Goal: Participate in discussion: Engage in conversation with other users on a specific topic

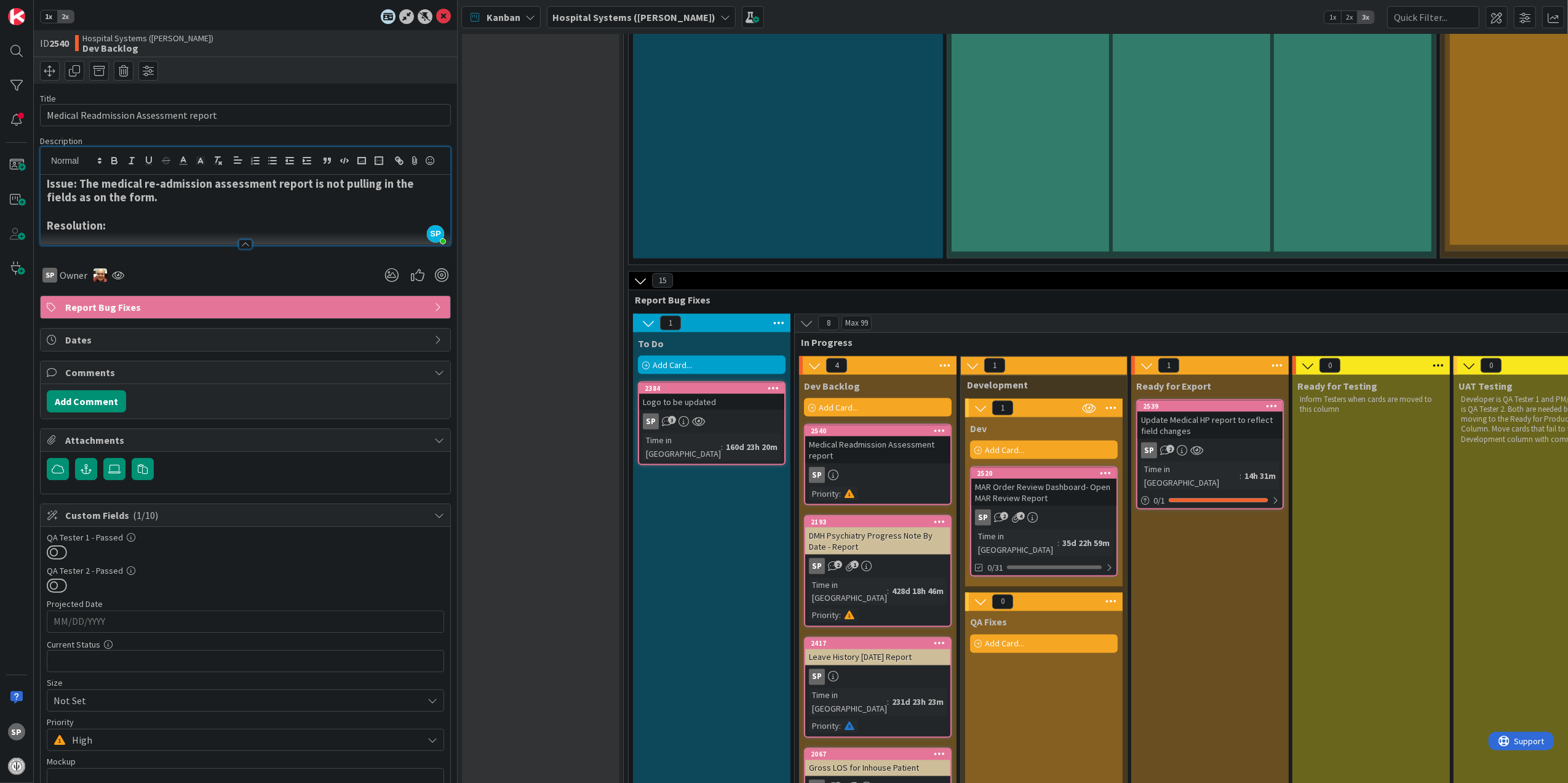
scroll to position [1881, 0]
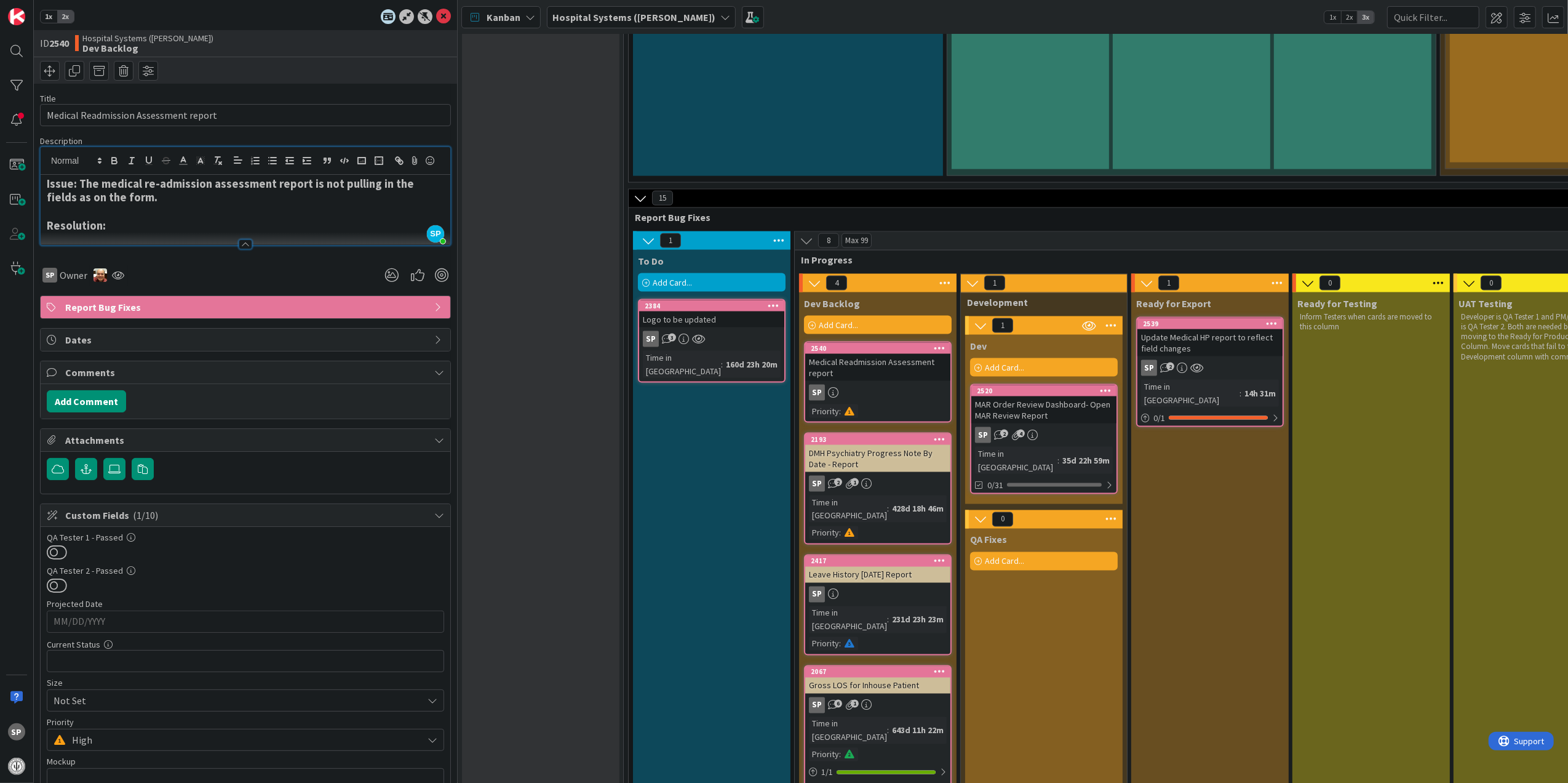
click at [891, 354] on div "Medical Readmission Assessment report" at bounding box center [878, 368] width 145 height 27
click at [244, 245] on div at bounding box center [245, 238] width 410 height 13
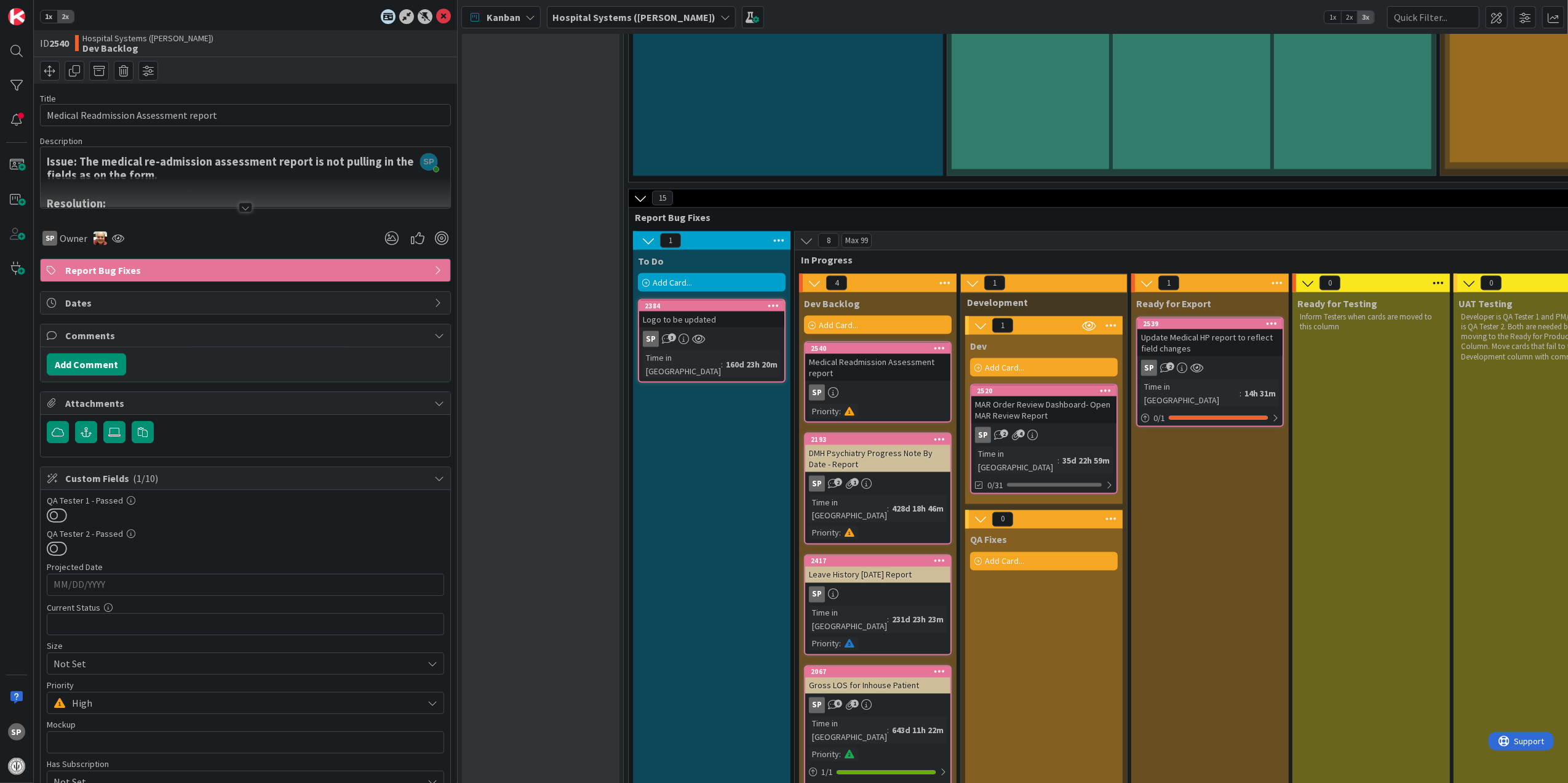
click at [244, 207] on div at bounding box center [245, 207] width 14 height 10
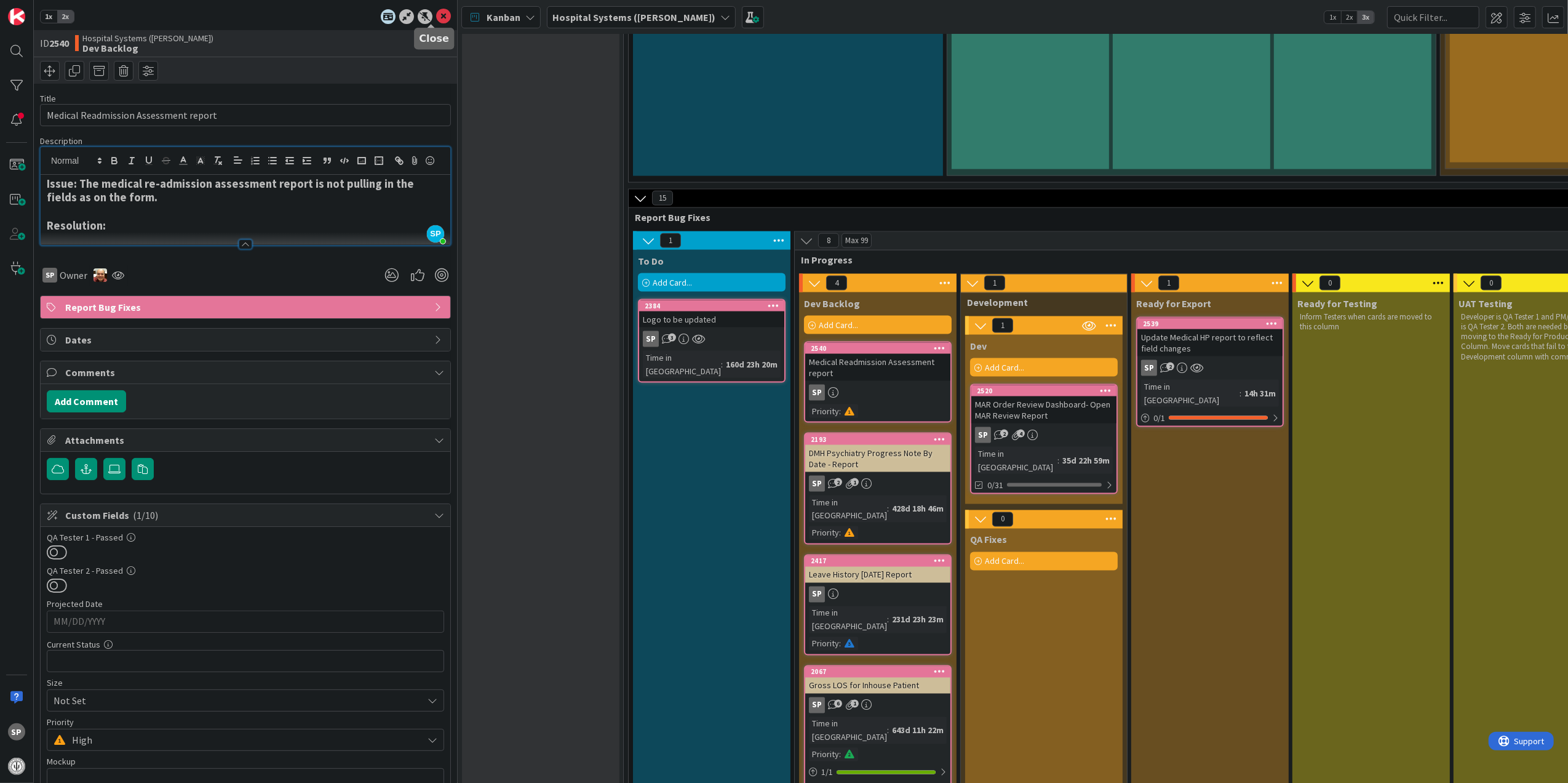
click at [436, 20] on icon at bounding box center [443, 16] width 14 height 14
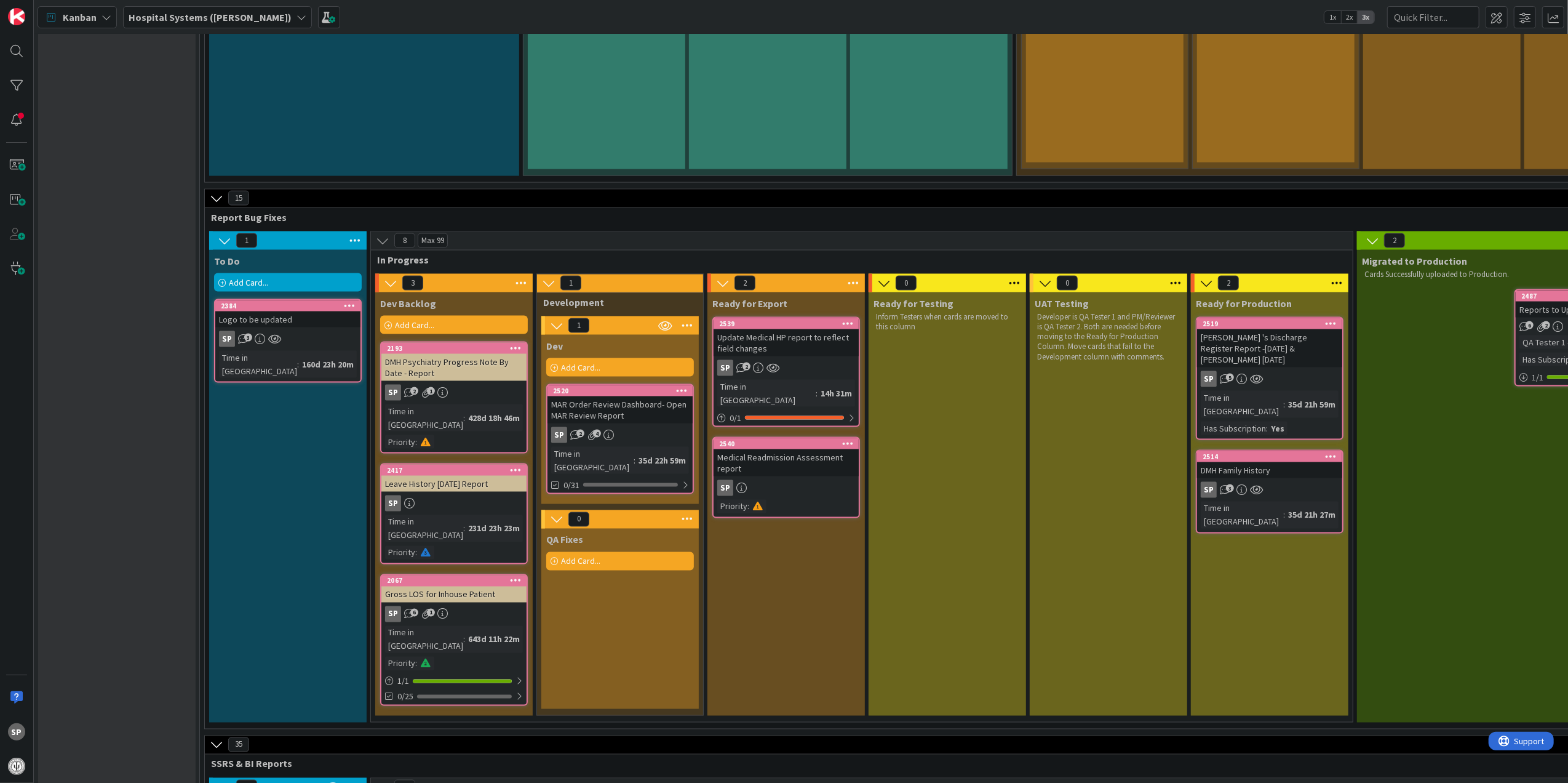
click at [816, 449] on div "Medical Readmission Assessment report" at bounding box center [786, 463] width 145 height 27
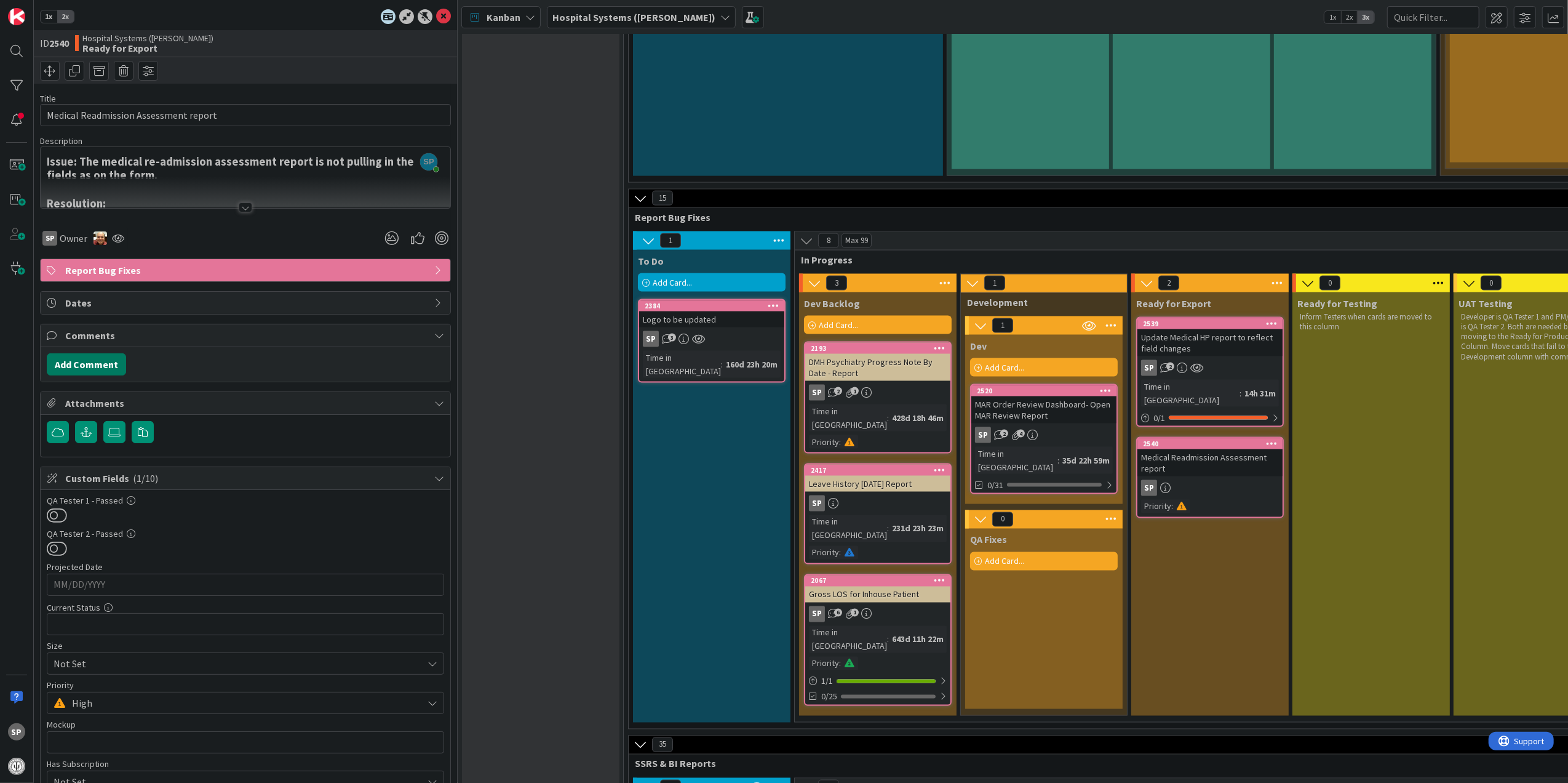
click at [110, 370] on button "Add Comment" at bounding box center [86, 364] width 79 height 22
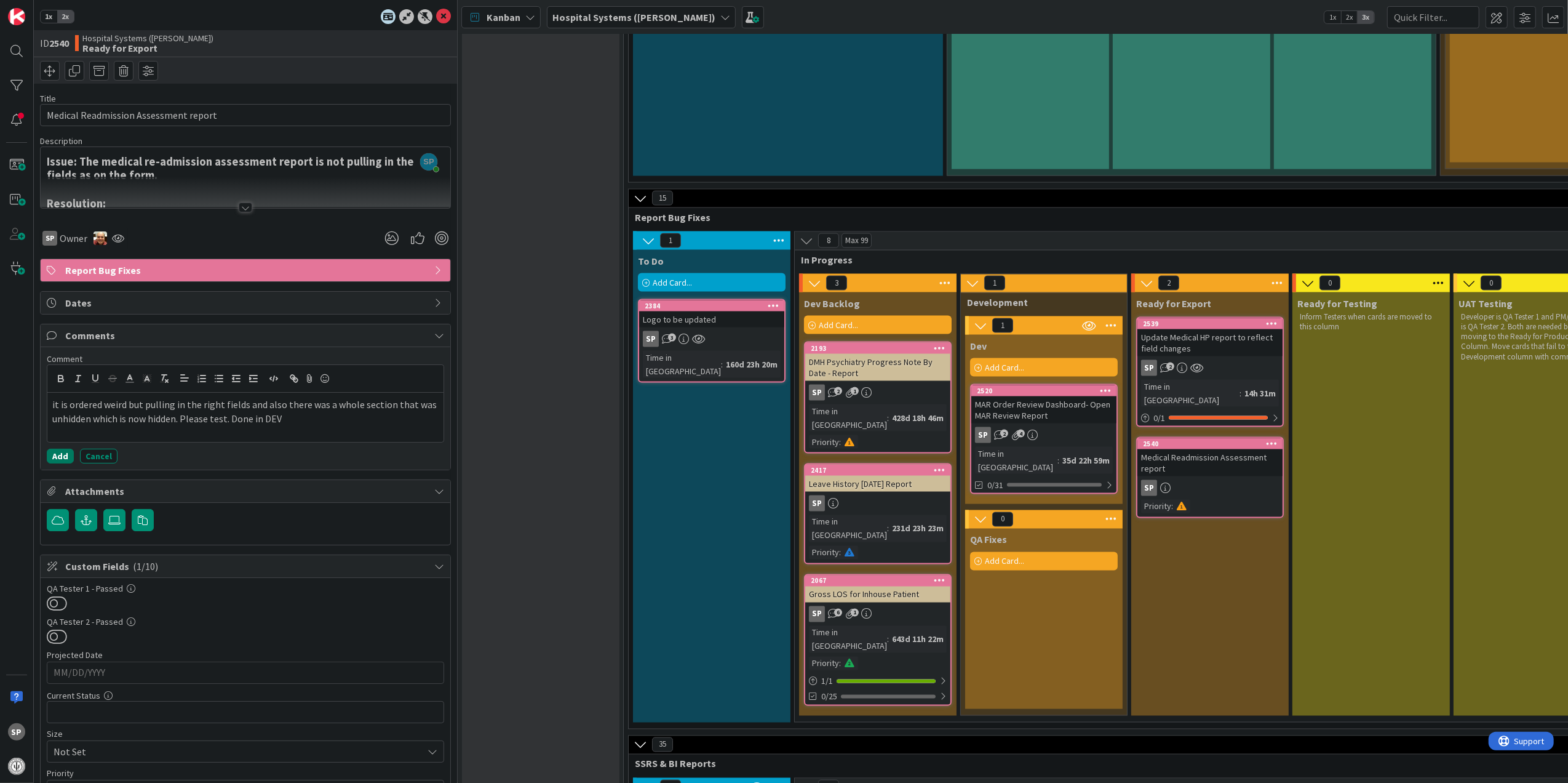
click at [62, 463] on button "Add" at bounding box center [60, 455] width 27 height 14
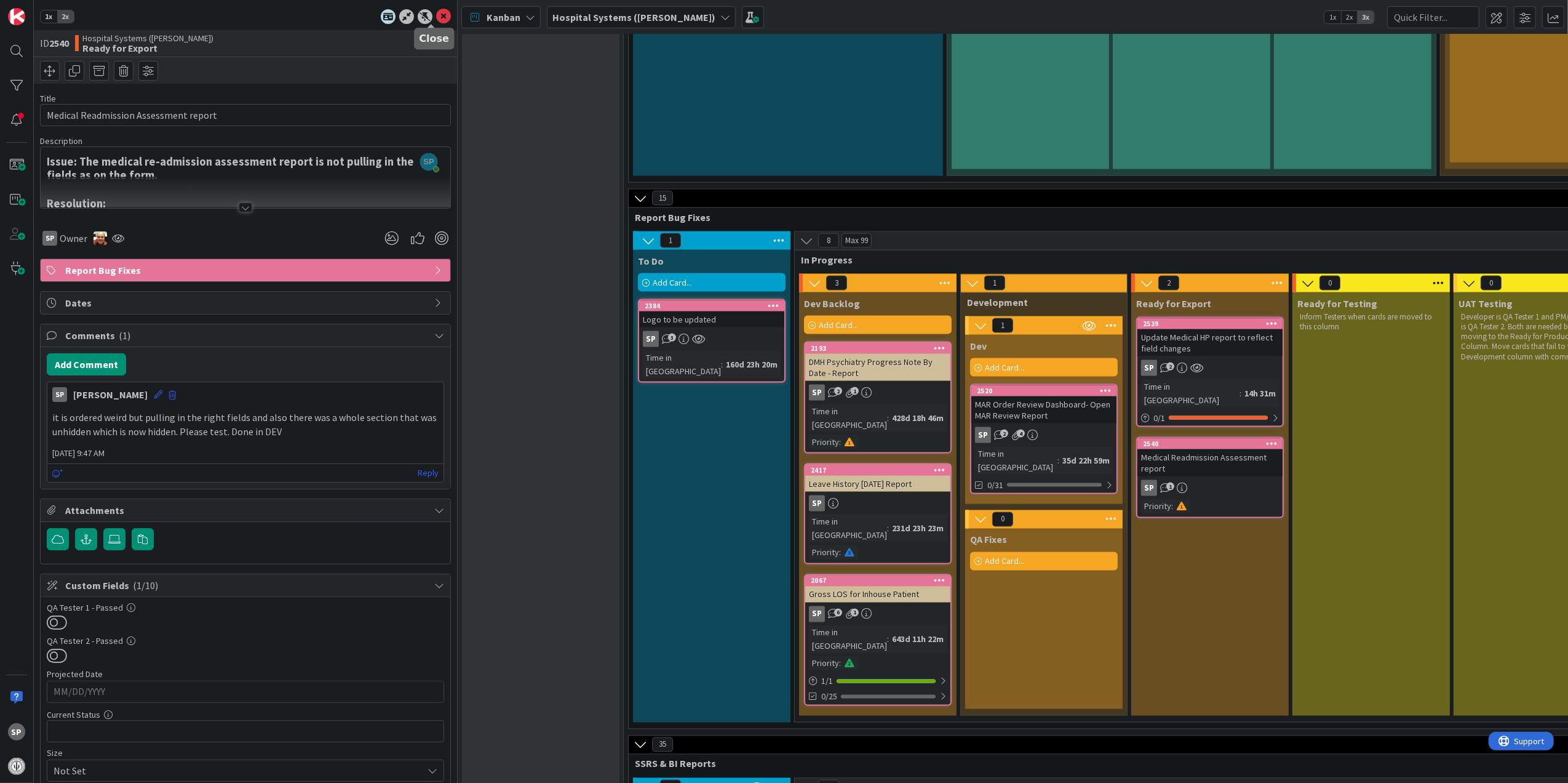
click at [436, 10] on icon at bounding box center [443, 16] width 14 height 14
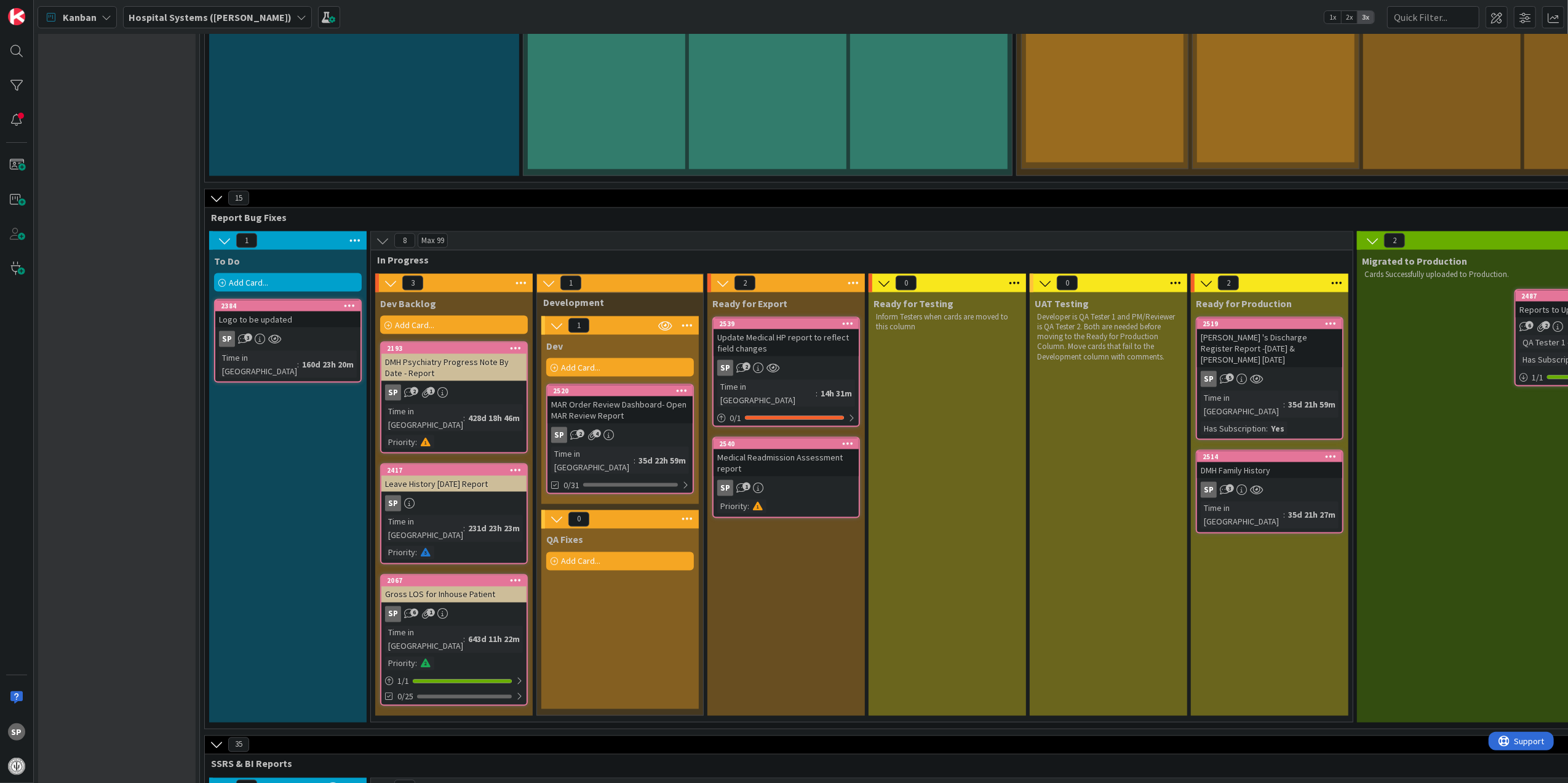
click at [790, 330] on div "Update Medical HP report to reflect field changes" at bounding box center [786, 343] width 145 height 27
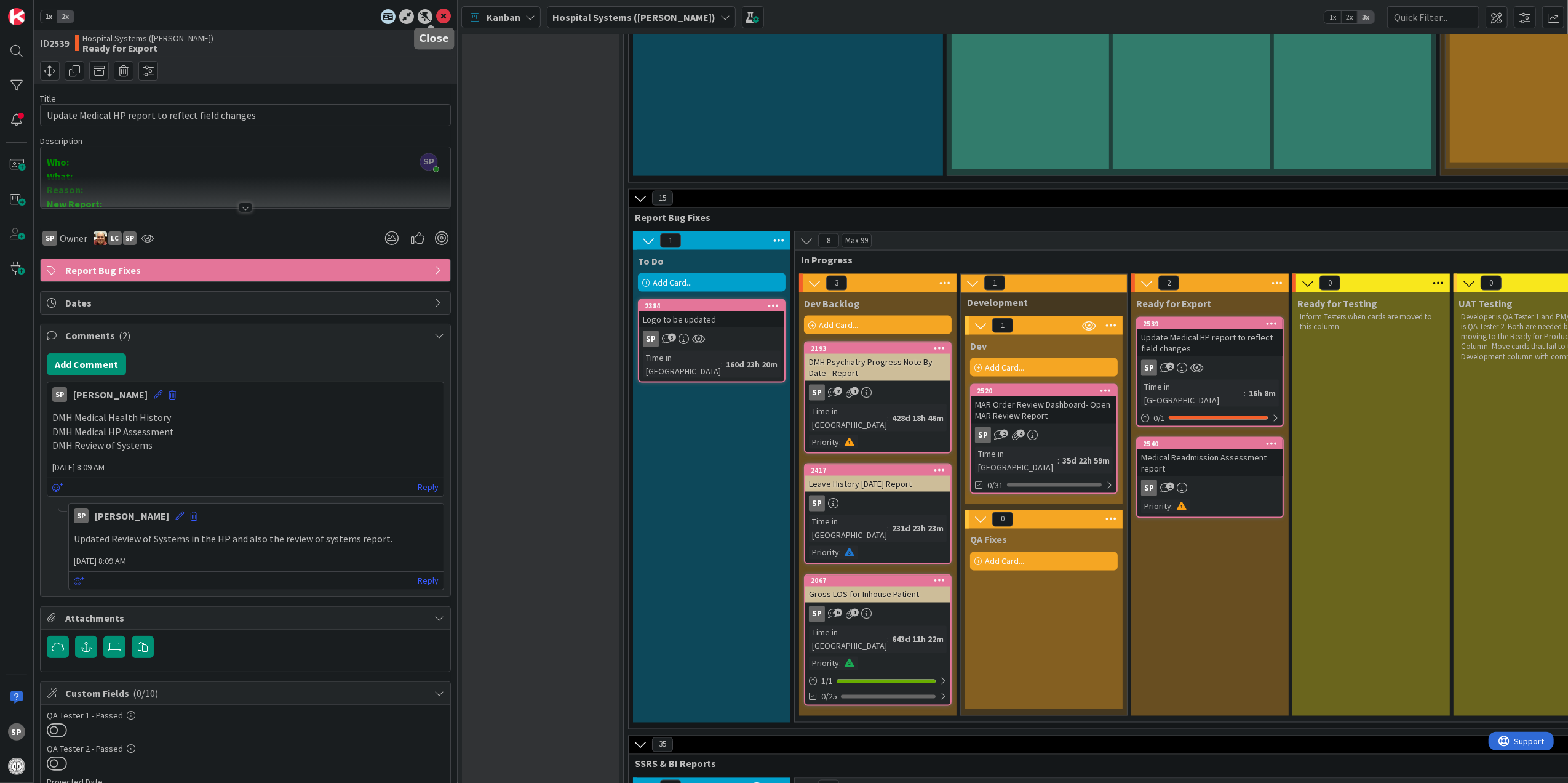
click at [436, 14] on icon at bounding box center [443, 16] width 14 height 14
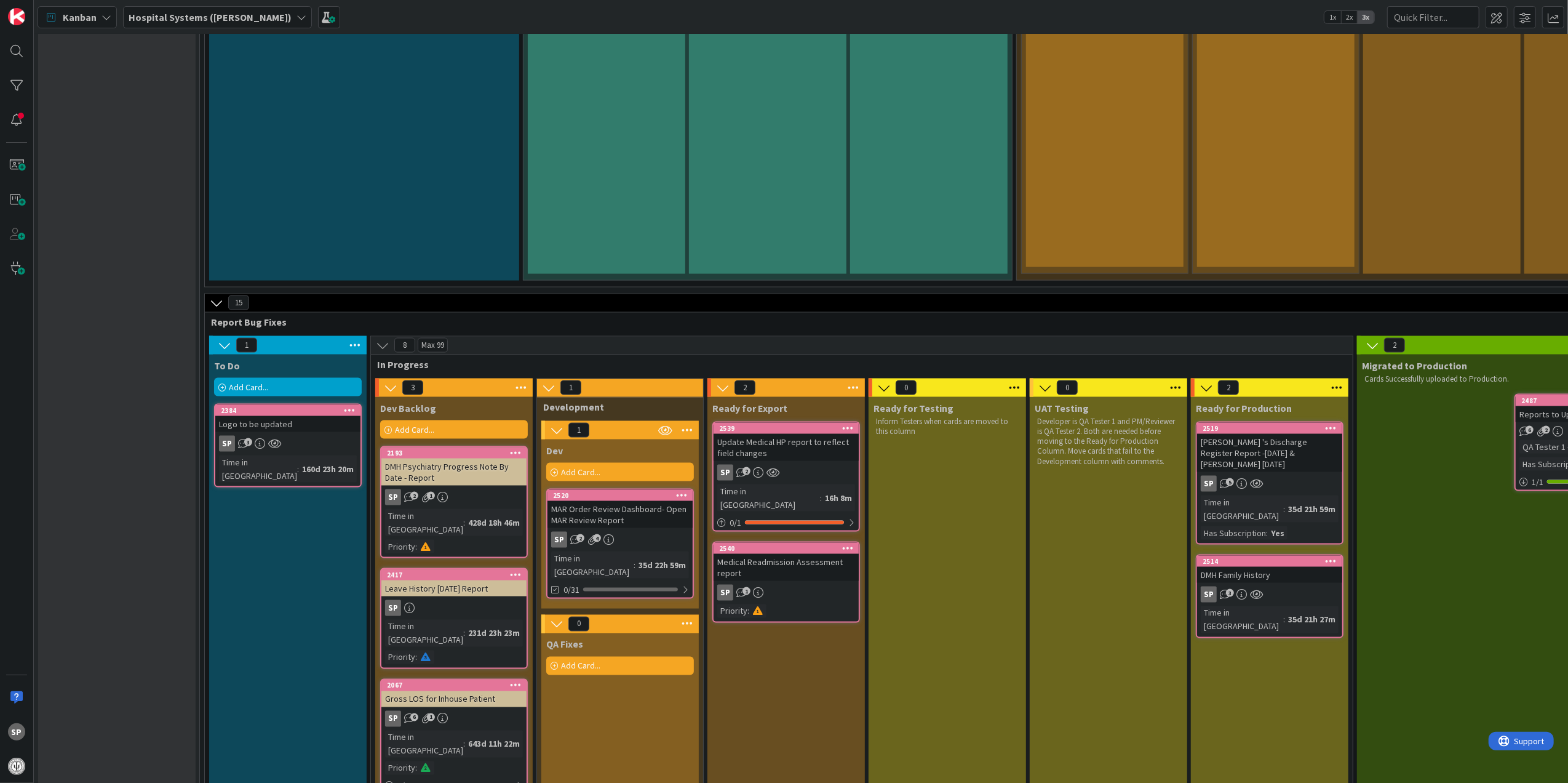
scroll to position [1635, 0]
